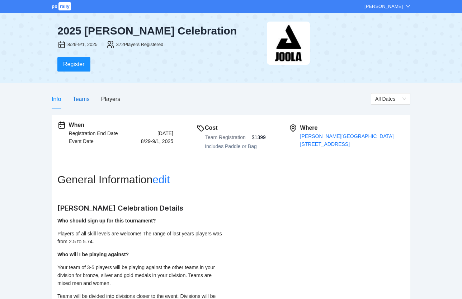
click at [76, 103] on div "Teams" at bounding box center [81, 98] width 17 height 9
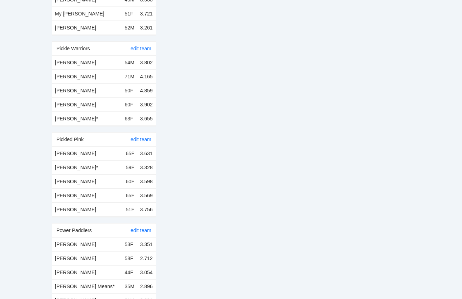
scroll to position [5084, 0]
click at [137, 136] on link "edit team" at bounding box center [141, 139] width 21 height 6
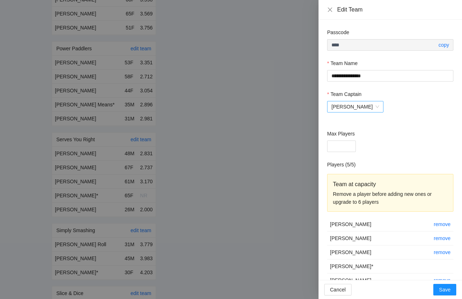
click at [356, 107] on span "[PERSON_NAME]" at bounding box center [356, 106] width 48 height 11
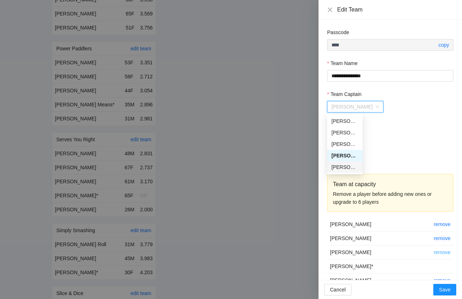
click at [444, 252] on link "remove" at bounding box center [442, 252] width 17 height 6
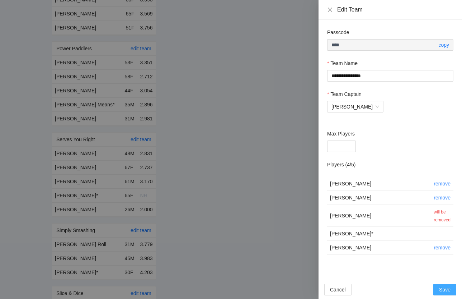
click at [446, 288] on span "Save" at bounding box center [444, 289] width 11 height 8
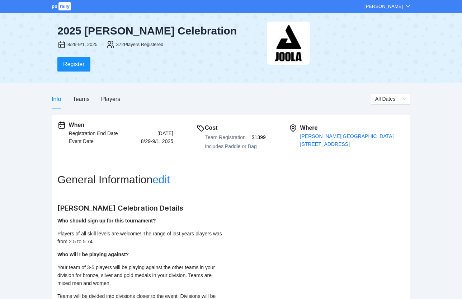
scroll to position [597, 0]
